Goal: Navigation & Orientation: Find specific page/section

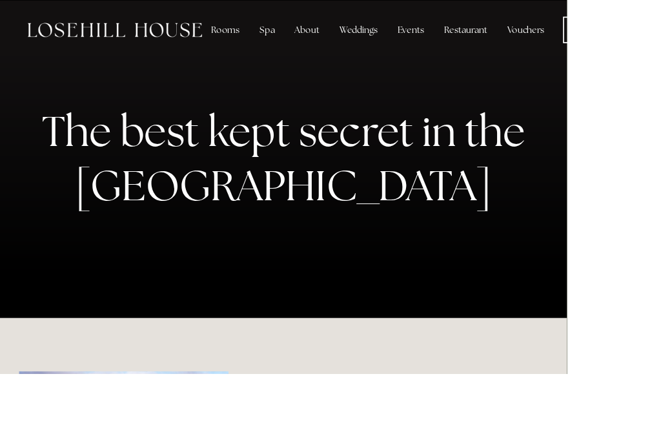
click at [359, 37] on div "About" at bounding box center [358, 35] width 50 height 26
click at [353, 35] on div "About" at bounding box center [358, 35] width 50 height 26
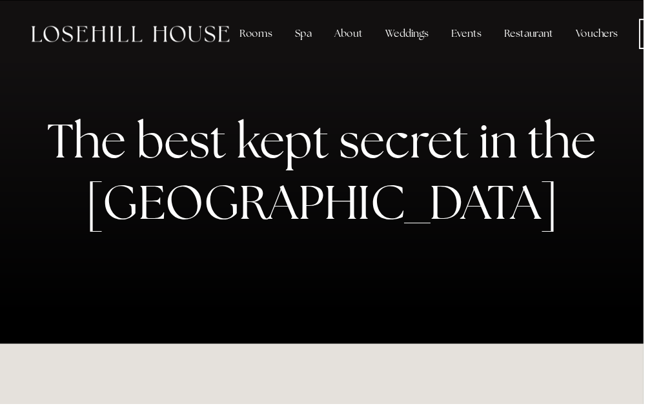
click at [361, 44] on div "About" at bounding box center [358, 35] width 50 height 26
click at [359, 34] on div "About" at bounding box center [358, 35] width 50 height 26
click at [263, 46] on div "Rooms" at bounding box center [263, 35] width 54 height 26
click at [257, 31] on div "Rooms" at bounding box center [263, 35] width 54 height 26
click at [357, 39] on div "About" at bounding box center [358, 35] width 50 height 26
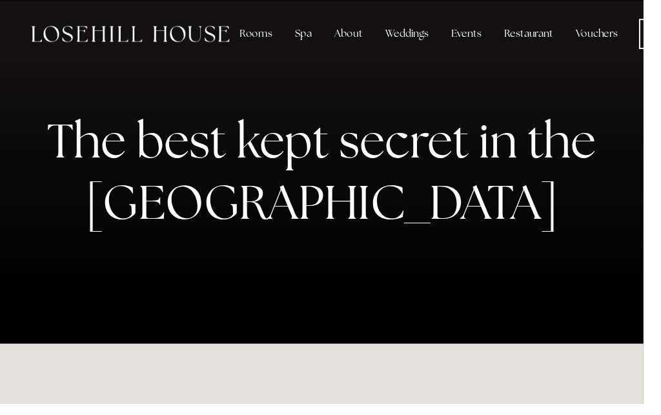
click at [412, 38] on div "Weddings" at bounding box center [417, 35] width 65 height 26
click at [469, 31] on div "Events" at bounding box center [479, 35] width 52 height 26
click at [527, 34] on div "Restaurant" at bounding box center [542, 35] width 71 height 26
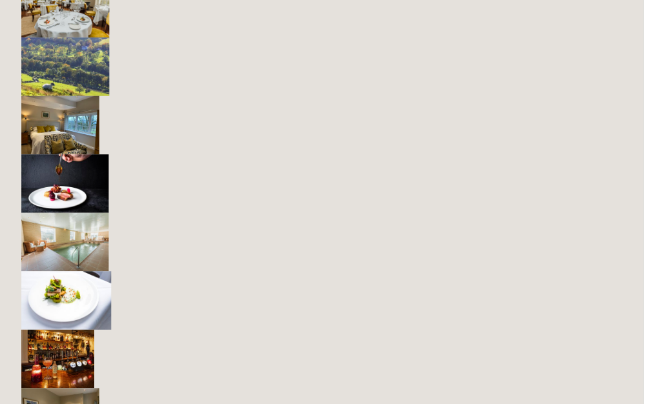
scroll to position [2795, 0]
